Goal: Find specific page/section: Find specific page/section

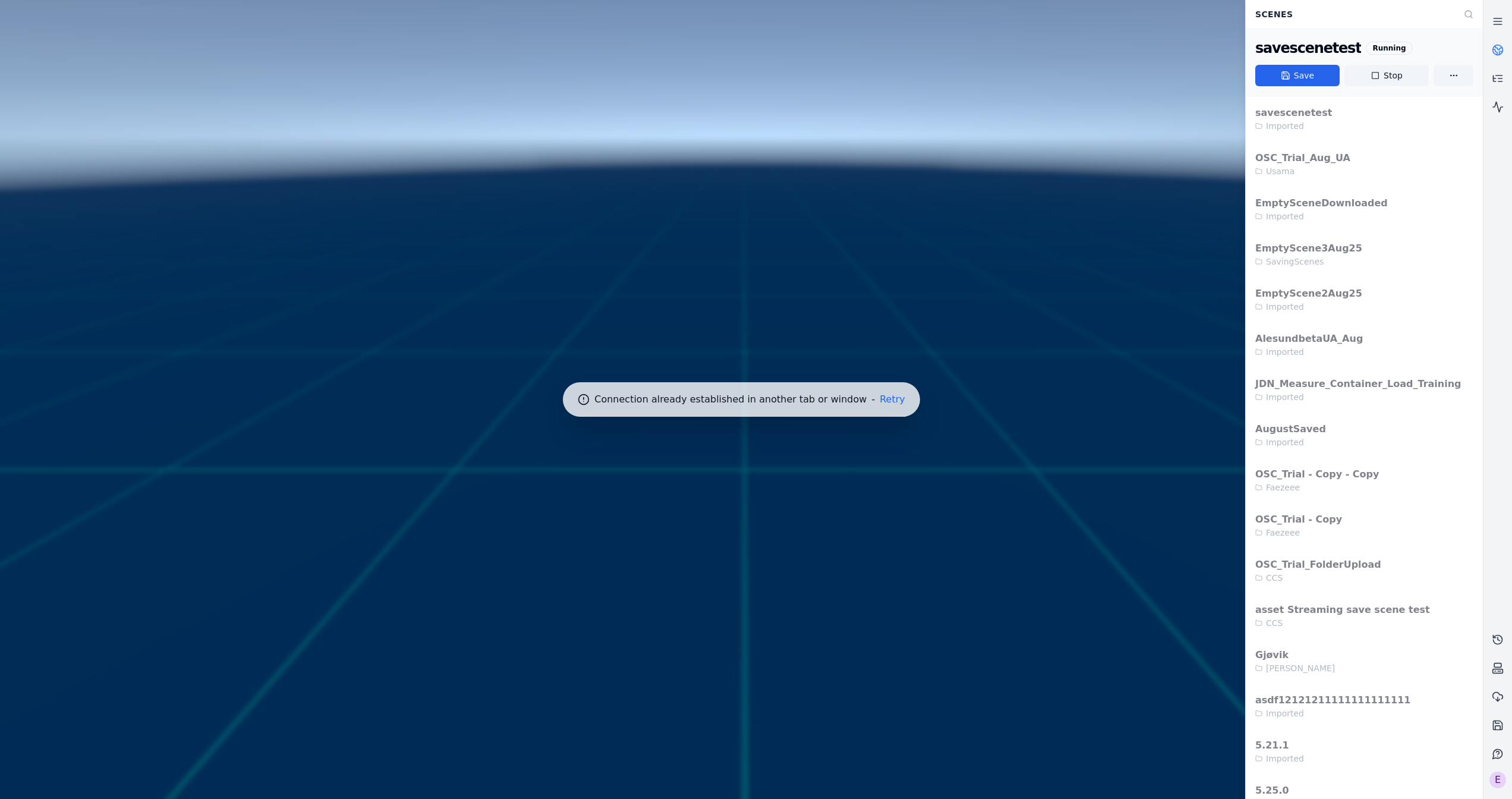
click at [860, 398] on div at bounding box center [741, 399] width 1492 height 809
click at [879, 398] on button "Retry" at bounding box center [892, 399] width 25 height 9
click at [879, 401] on button "Retry" at bounding box center [892, 399] width 25 height 9
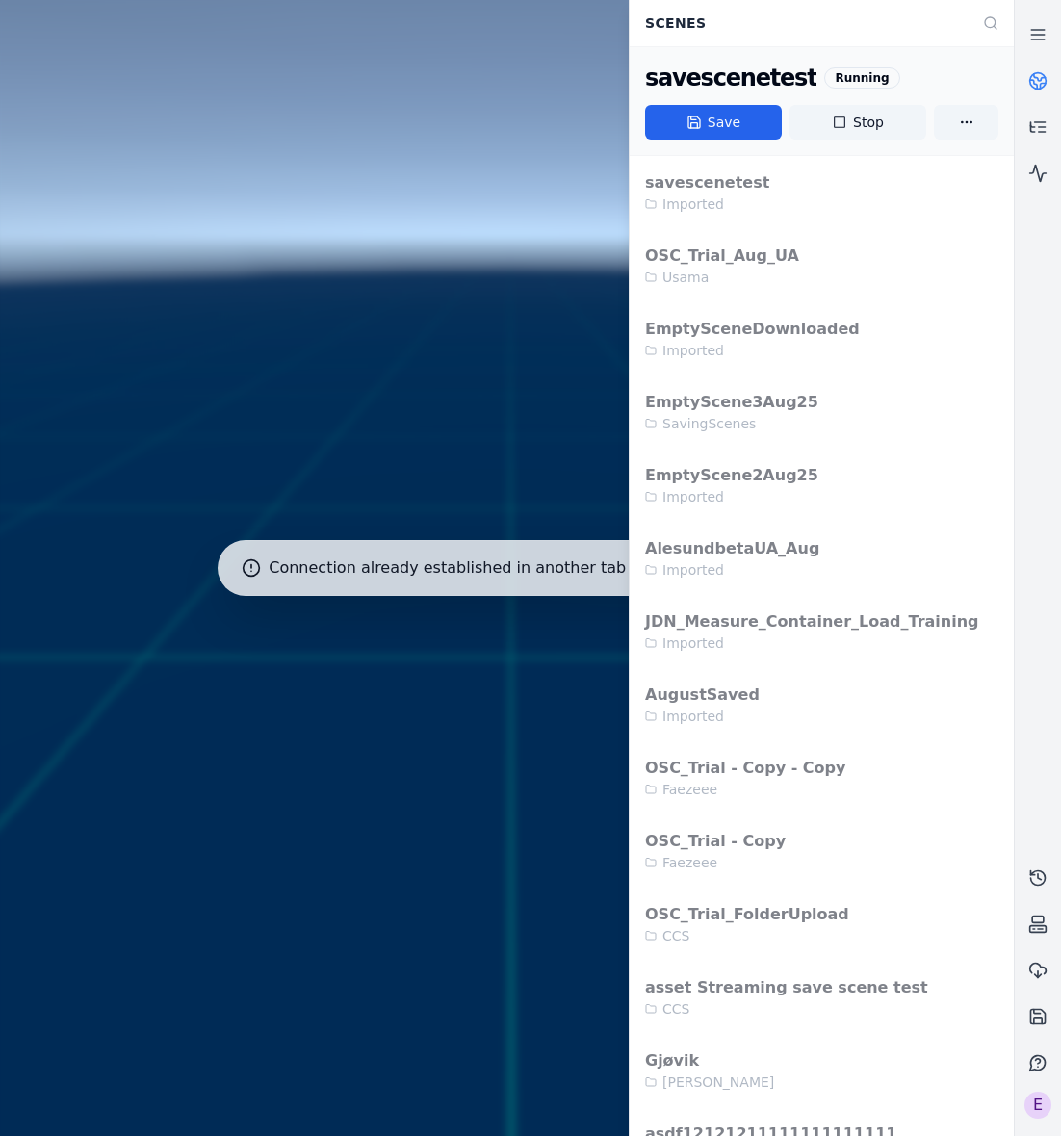
click at [750, 0] on div "Scenes" at bounding box center [822, 23] width 384 height 46
click at [749, 0] on div "Scenes" at bounding box center [822, 23] width 384 height 46
click at [1050, 71] on link at bounding box center [1038, 81] width 46 height 46
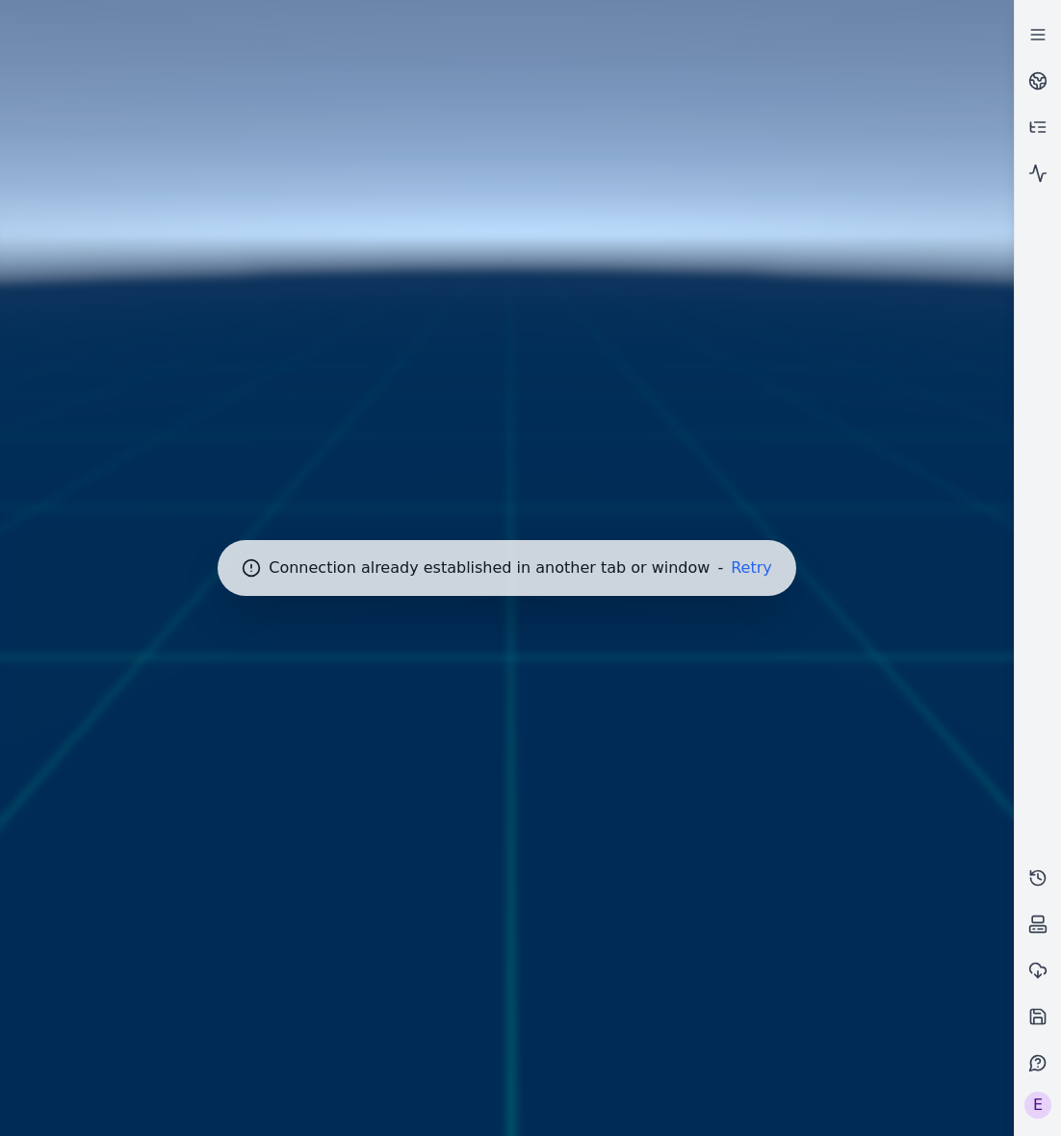
click at [753, 560] on div at bounding box center [507, 568] width 1030 height 1152
click at [743, 574] on button "Retry" at bounding box center [751, 567] width 41 height 15
click at [714, 565] on div at bounding box center [509, 568] width 1035 height 1152
click at [791, 430] on div at bounding box center [509, 568] width 1035 height 1152
click at [714, 439] on div at bounding box center [509, 568] width 1035 height 1152
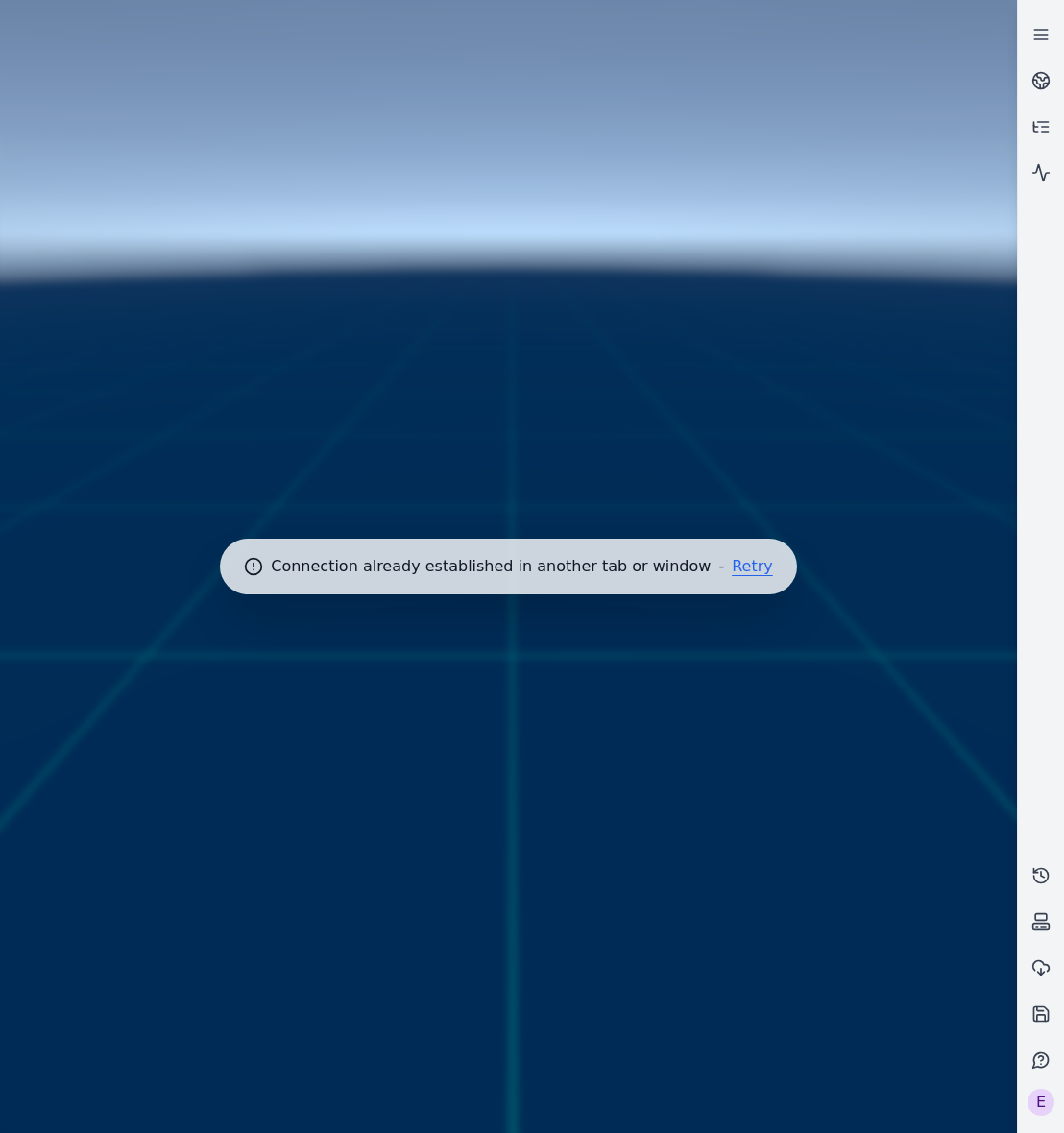
click at [732, 566] on button "Retry" at bounding box center [752, 566] width 41 height 15
click at [732, 568] on button "Retry" at bounding box center [752, 566] width 41 height 15
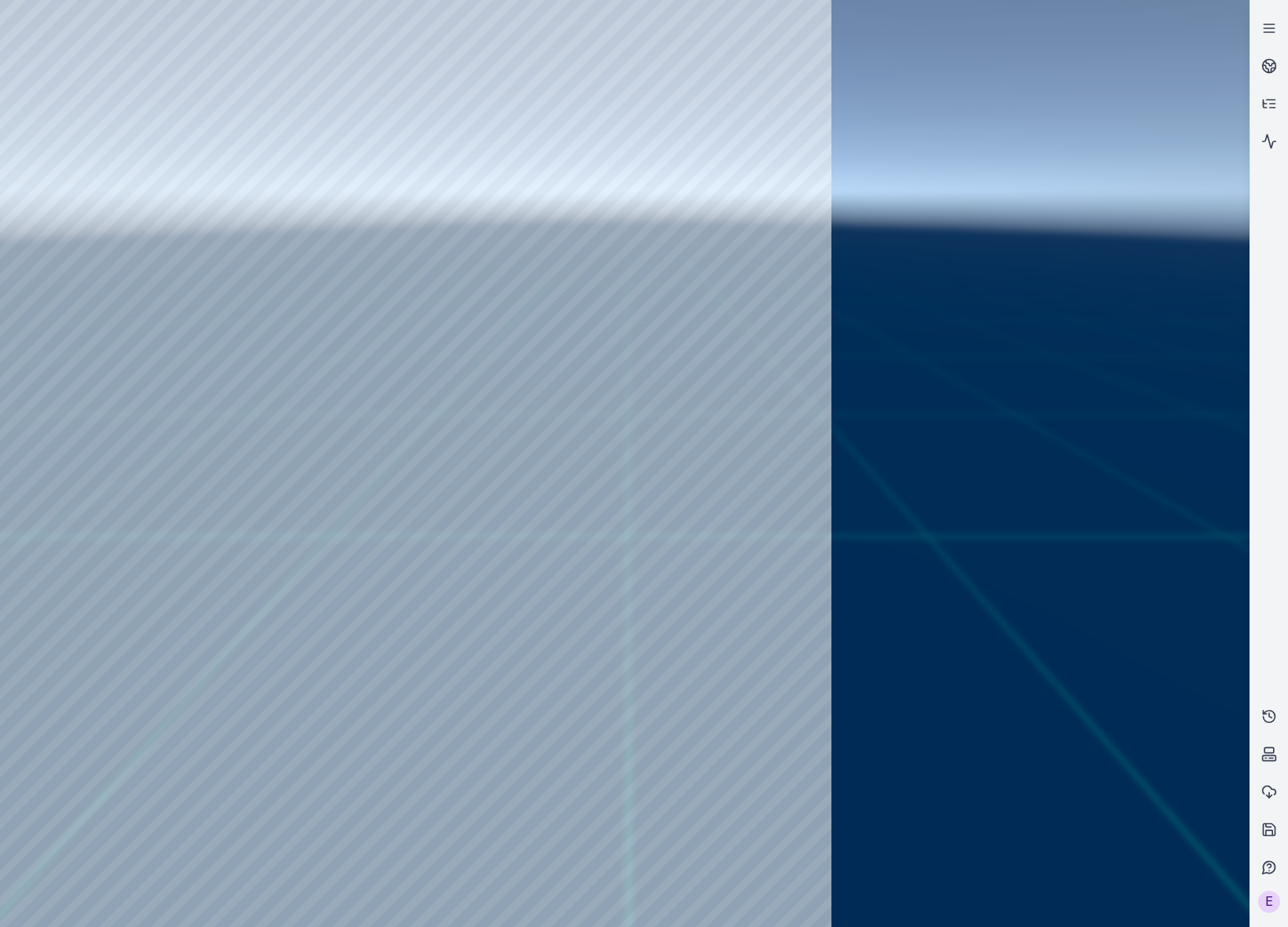
click at [918, 469] on div at bounding box center [624, 464] width 1250 height 927
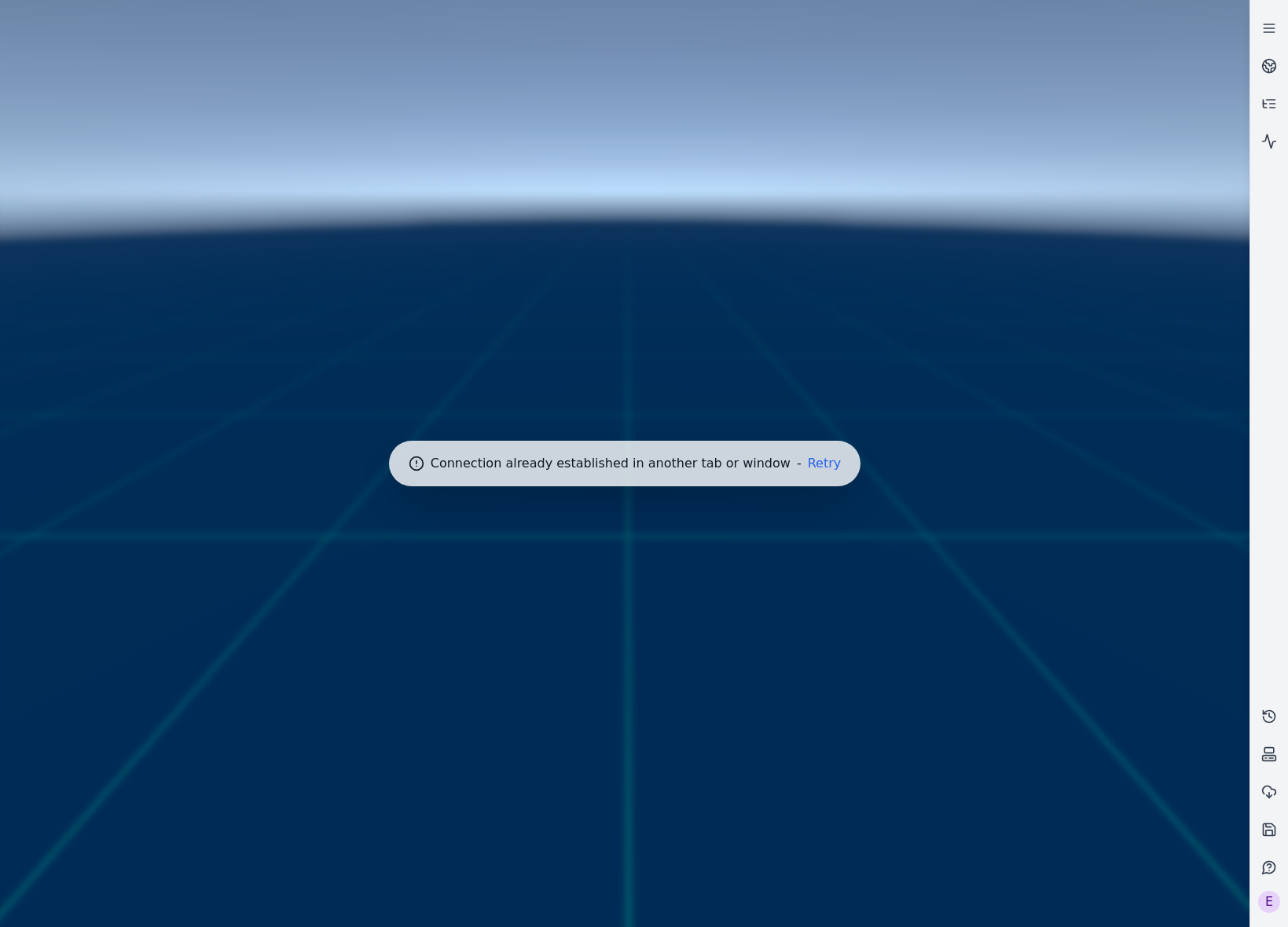
click at [808, 457] on button "Retry" at bounding box center [824, 463] width 33 height 12
click at [808, 460] on button "Retry" at bounding box center [824, 463] width 33 height 12
click at [808, 464] on button "Retry" at bounding box center [824, 463] width 33 height 12
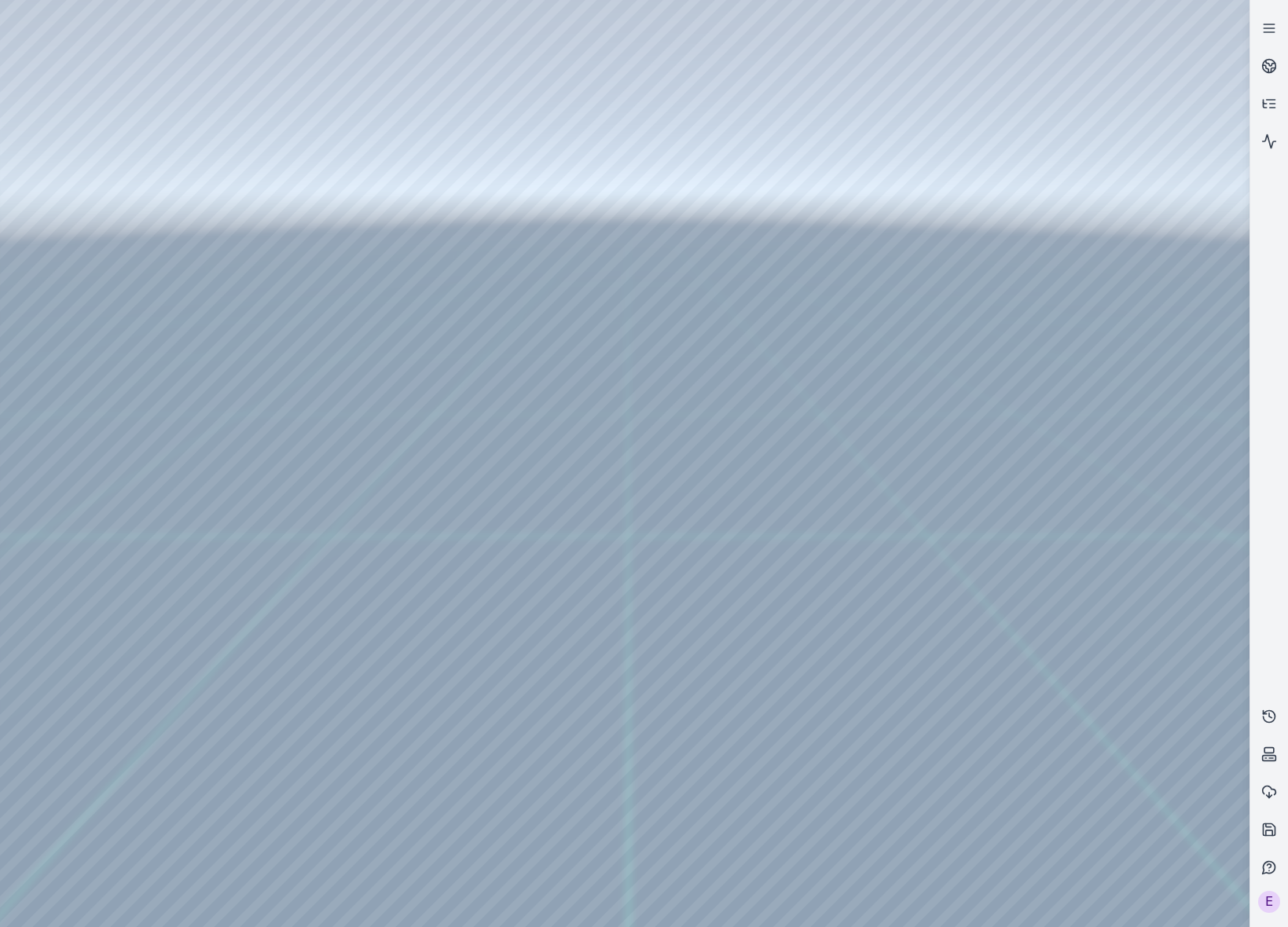
drag, startPoint x: 765, startPoint y: 508, endPoint x: 763, endPoint y: 558, distance: 50.0
click at [1260, 71] on link at bounding box center [1269, 66] width 38 height 38
